Goal: Task Accomplishment & Management: Use online tool/utility

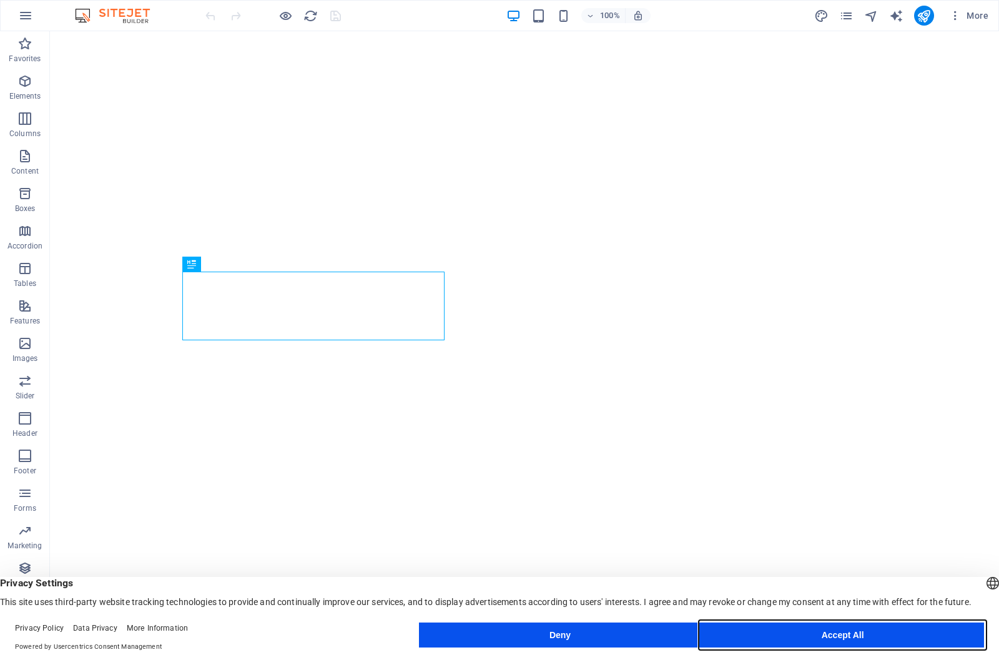
drag, startPoint x: 821, startPoint y: 632, endPoint x: 869, endPoint y: 645, distance: 50.0
click at [821, 632] on button "Accept All" at bounding box center [842, 634] width 283 height 25
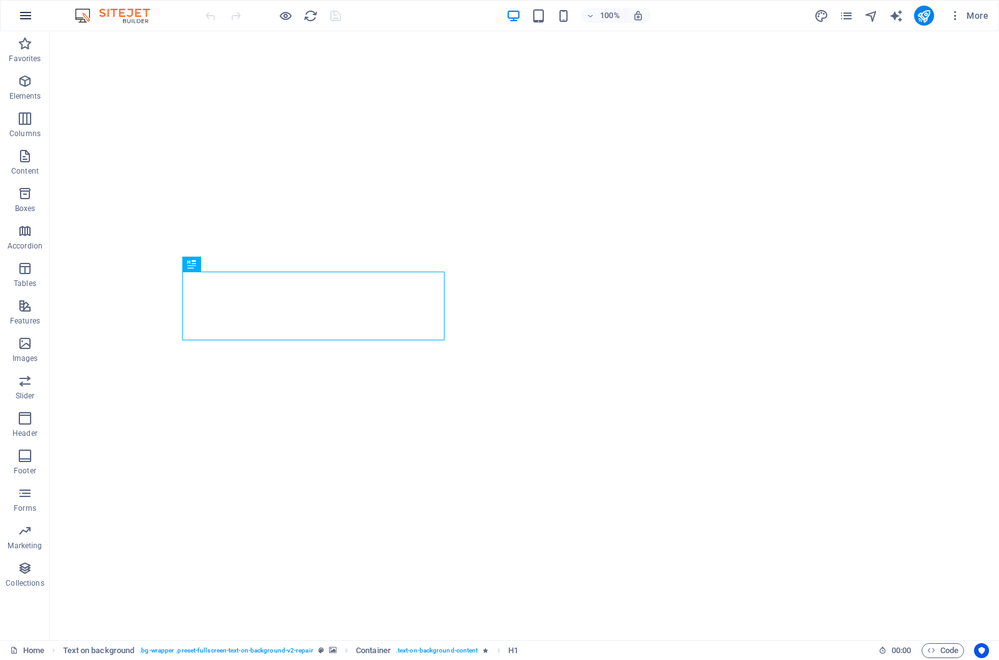
click at [24, 14] on icon "button" at bounding box center [25, 15] width 15 height 15
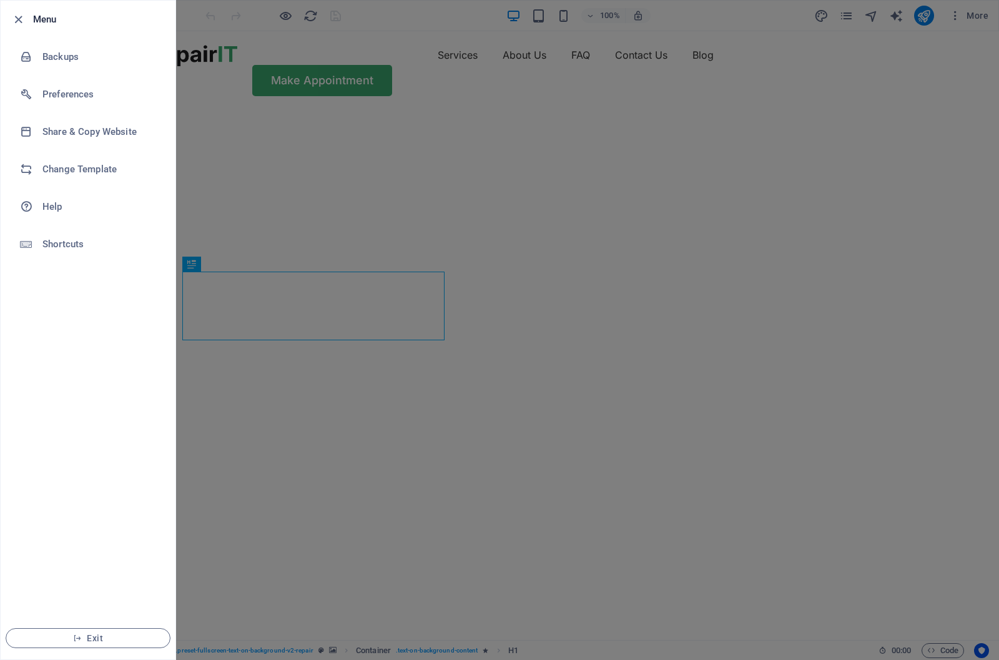
click at [722, 255] on div at bounding box center [499, 330] width 999 height 660
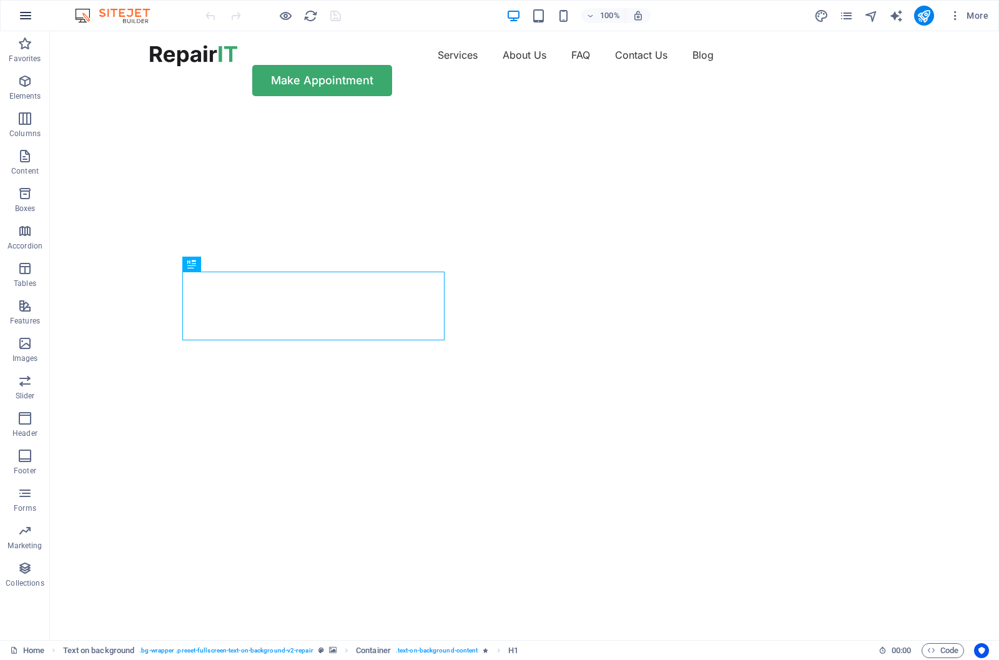
click at [19, 16] on icon "button" at bounding box center [25, 15] width 15 height 15
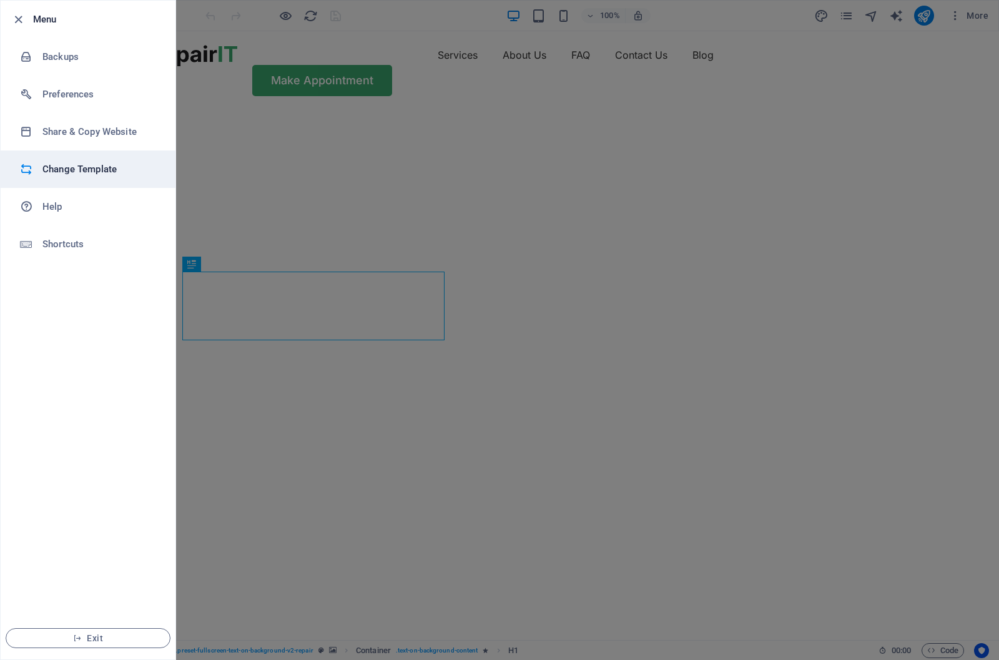
click at [101, 169] on h6 "Change Template" at bounding box center [99, 169] width 115 height 15
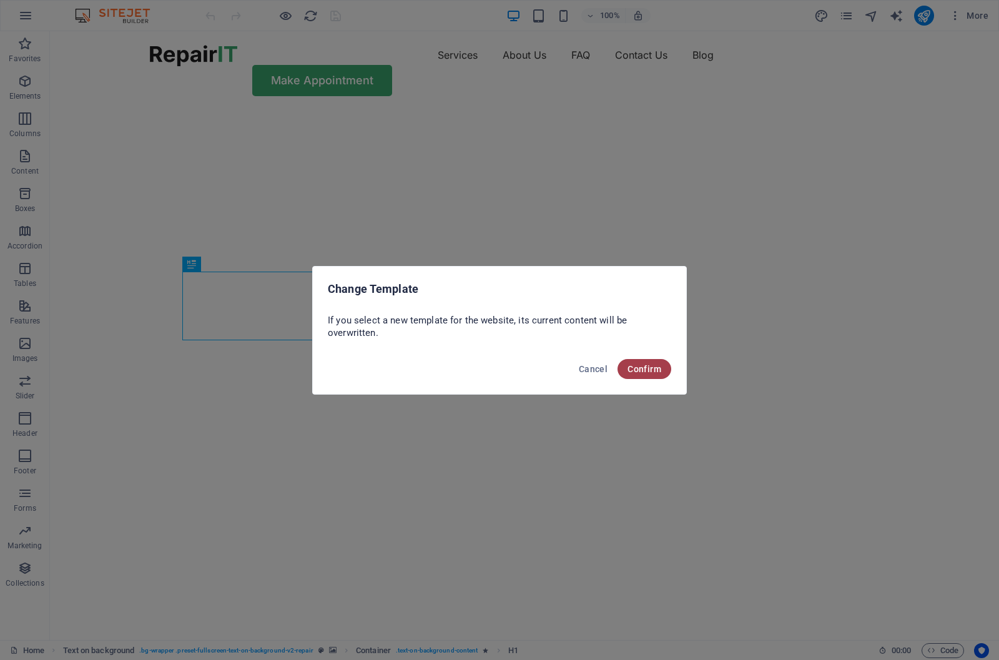
click at [643, 368] on span "Confirm" at bounding box center [644, 369] width 34 height 10
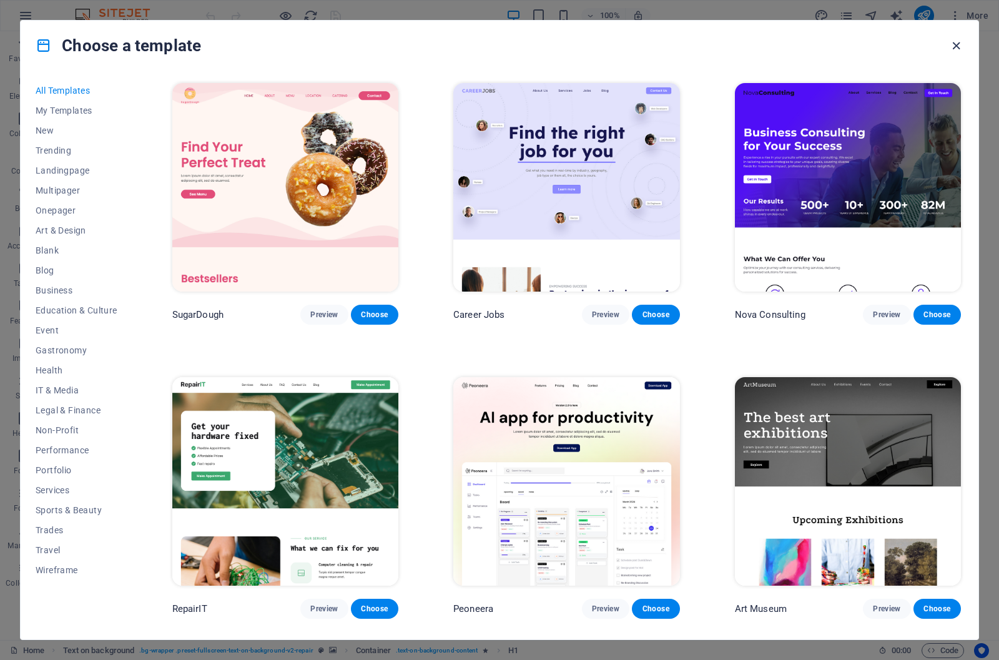
click at [957, 44] on icon "button" at bounding box center [956, 46] width 14 height 14
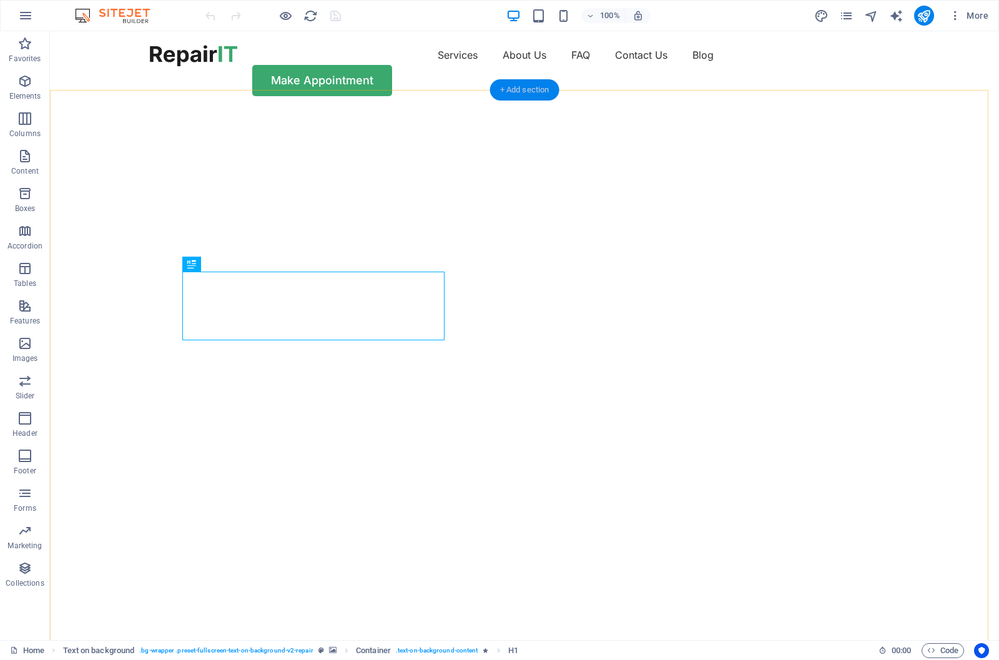
drag, startPoint x: 540, startPoint y: 91, endPoint x: 341, endPoint y: 278, distance: 273.3
click at [540, 91] on div "+ Add section" at bounding box center [524, 89] width 69 height 21
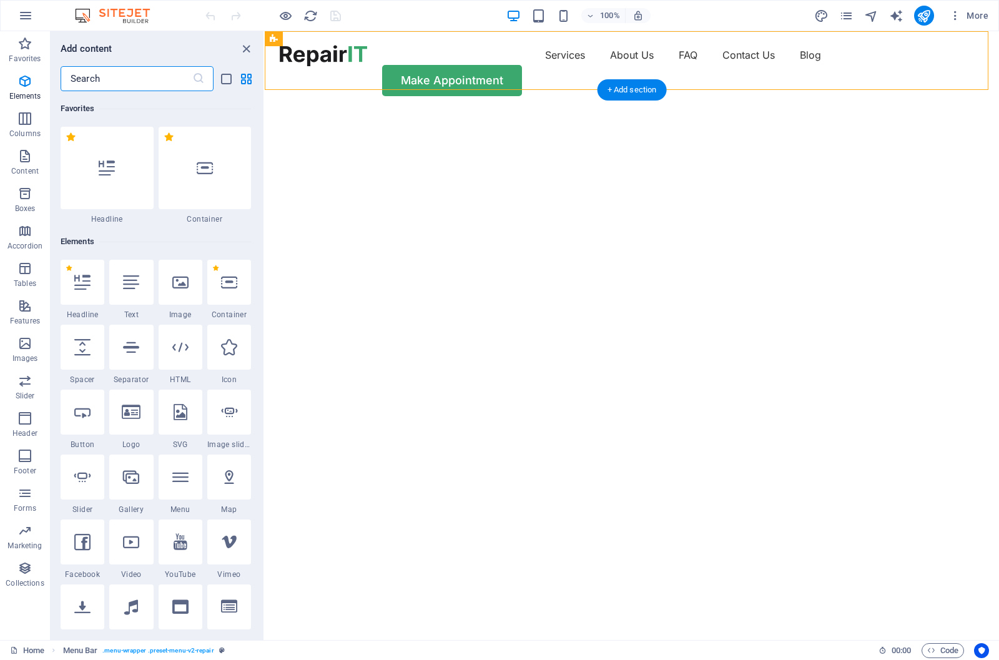
scroll to position [2184, 0]
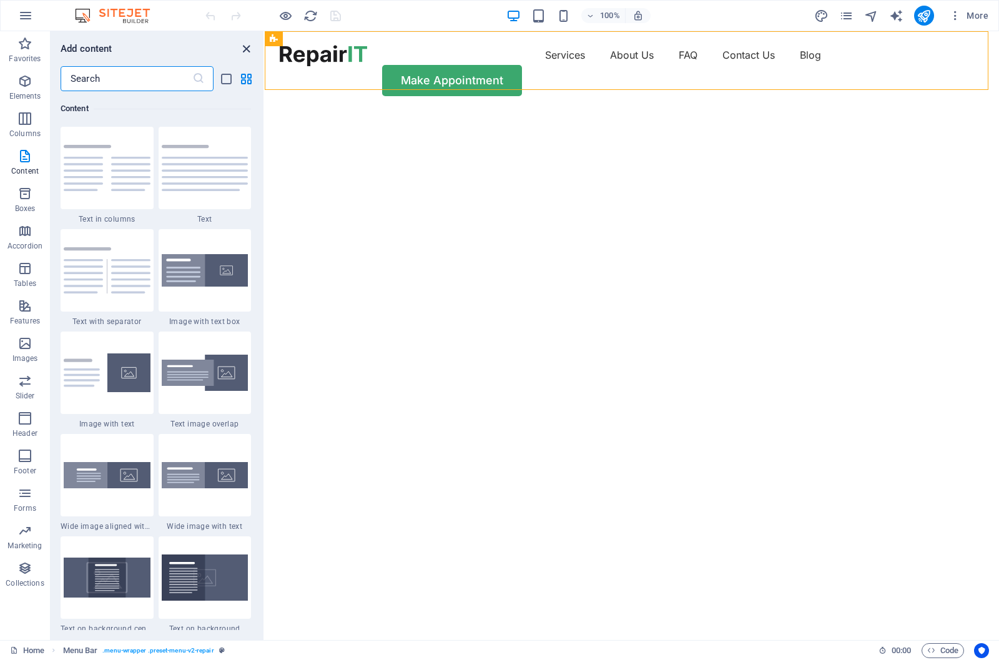
click at [244, 48] on icon "close panel" at bounding box center [246, 49] width 14 height 14
